Goal: Find specific page/section: Find specific page/section

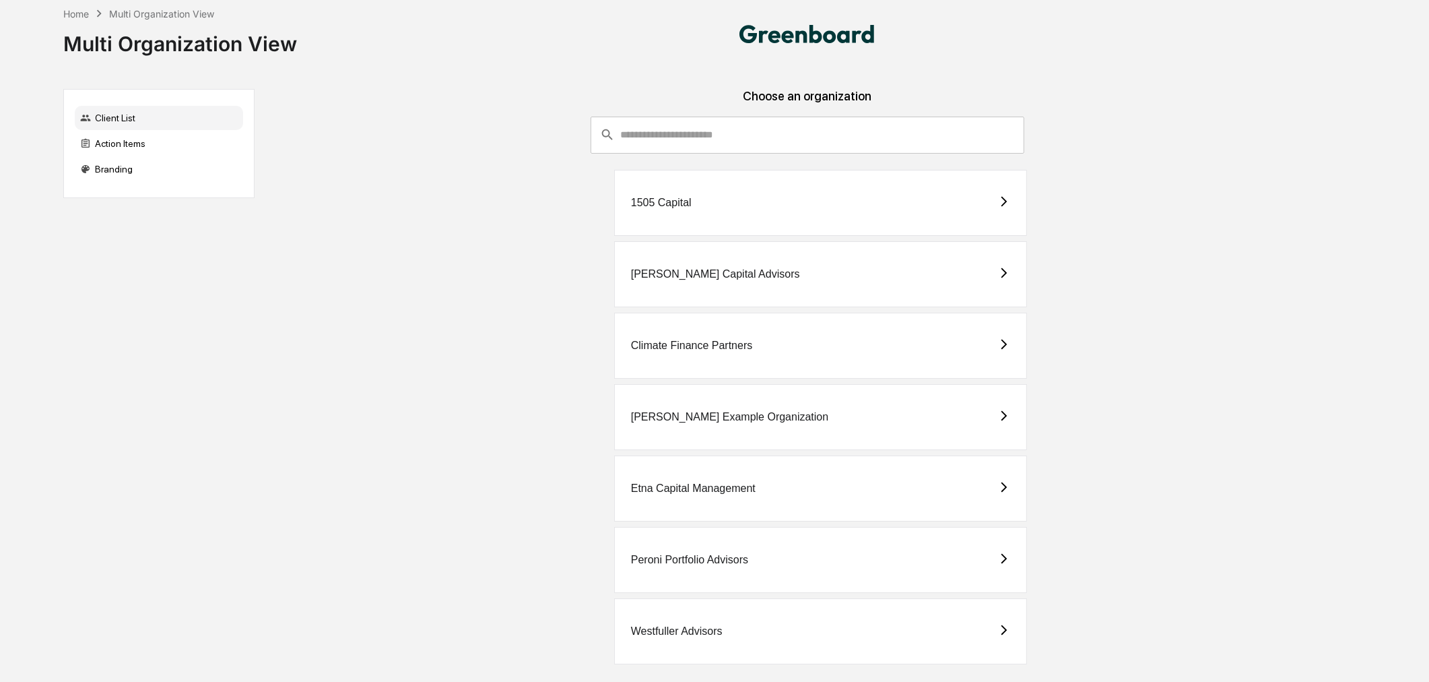
click at [826, 637] on div "Westfuller Advisors" at bounding box center [820, 631] width 413 height 66
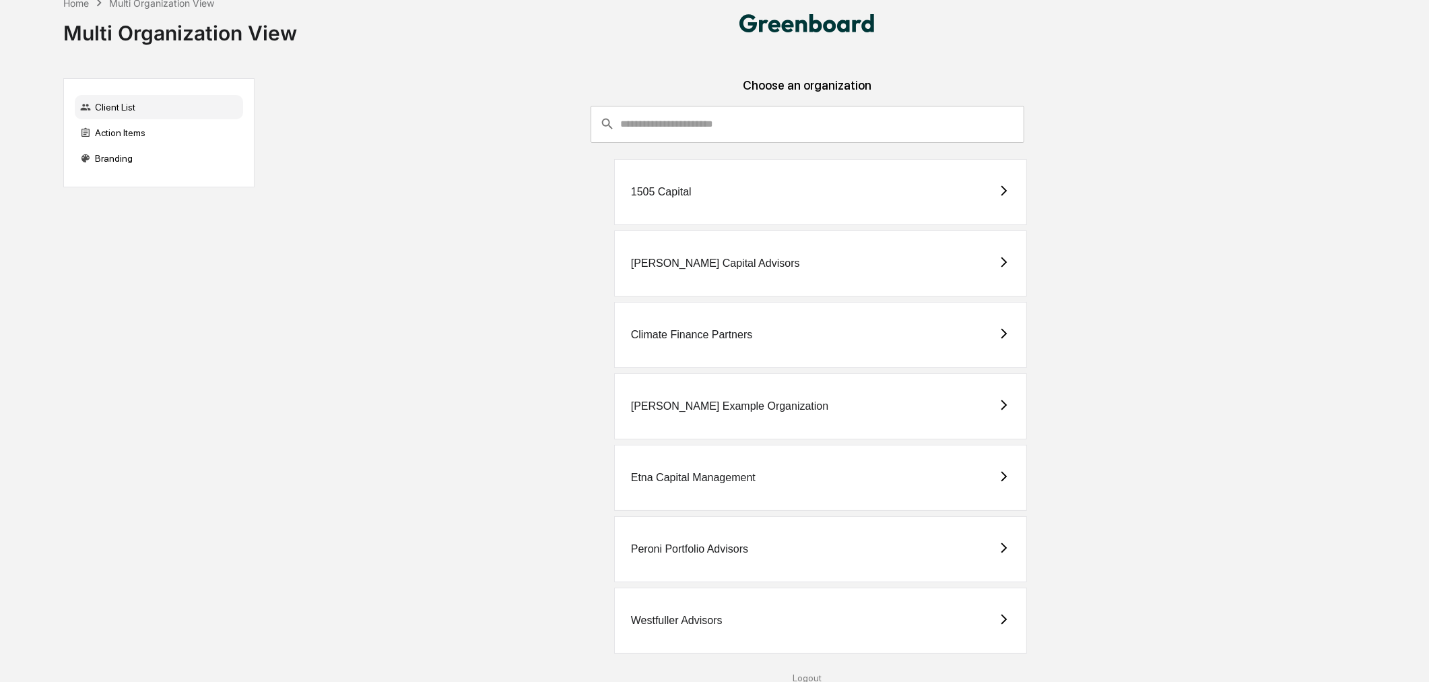
scroll to position [13, 0]
click at [725, 614] on div "Westfuller Advisors" at bounding box center [820, 619] width 413 height 66
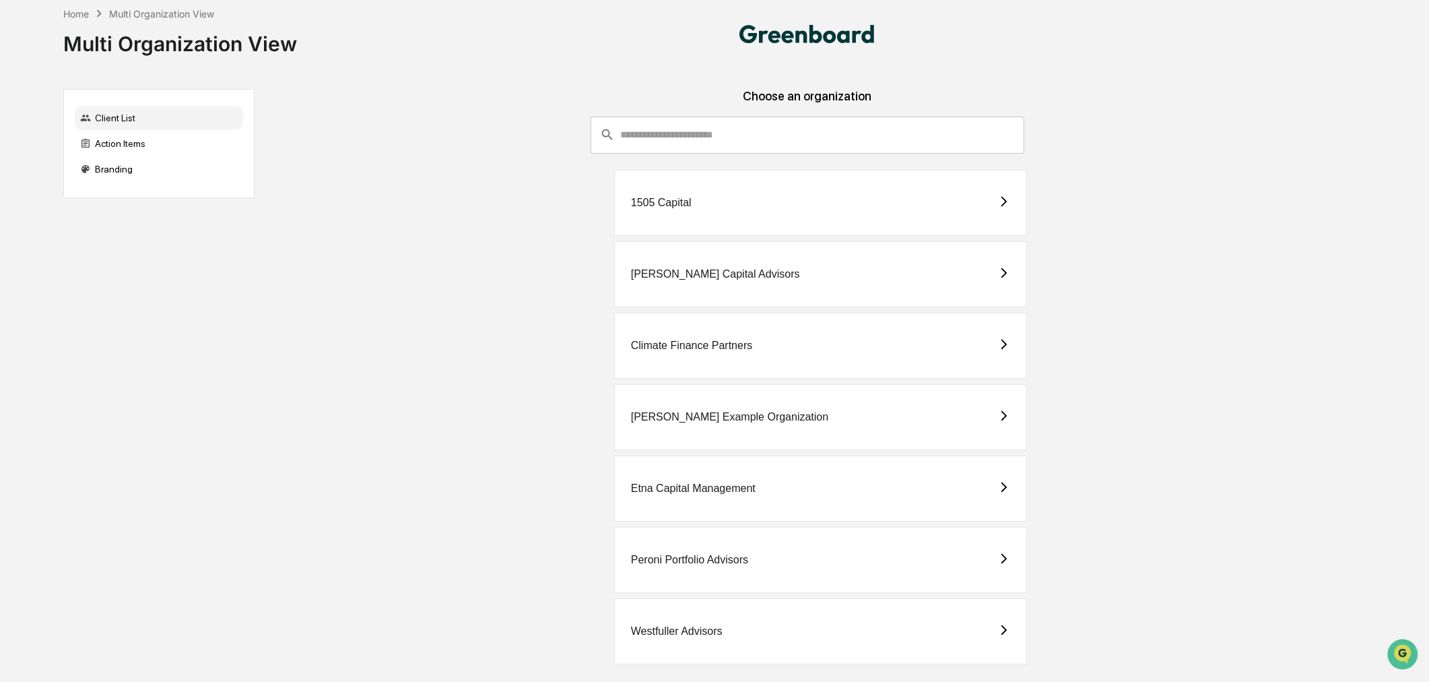
click at [947, 203] on div "1505 Capital" at bounding box center [820, 203] width 413 height 66
click at [726, 620] on div "Westfuller Advisors" at bounding box center [820, 631] width 413 height 66
